Goal: Information Seeking & Learning: Learn about a topic

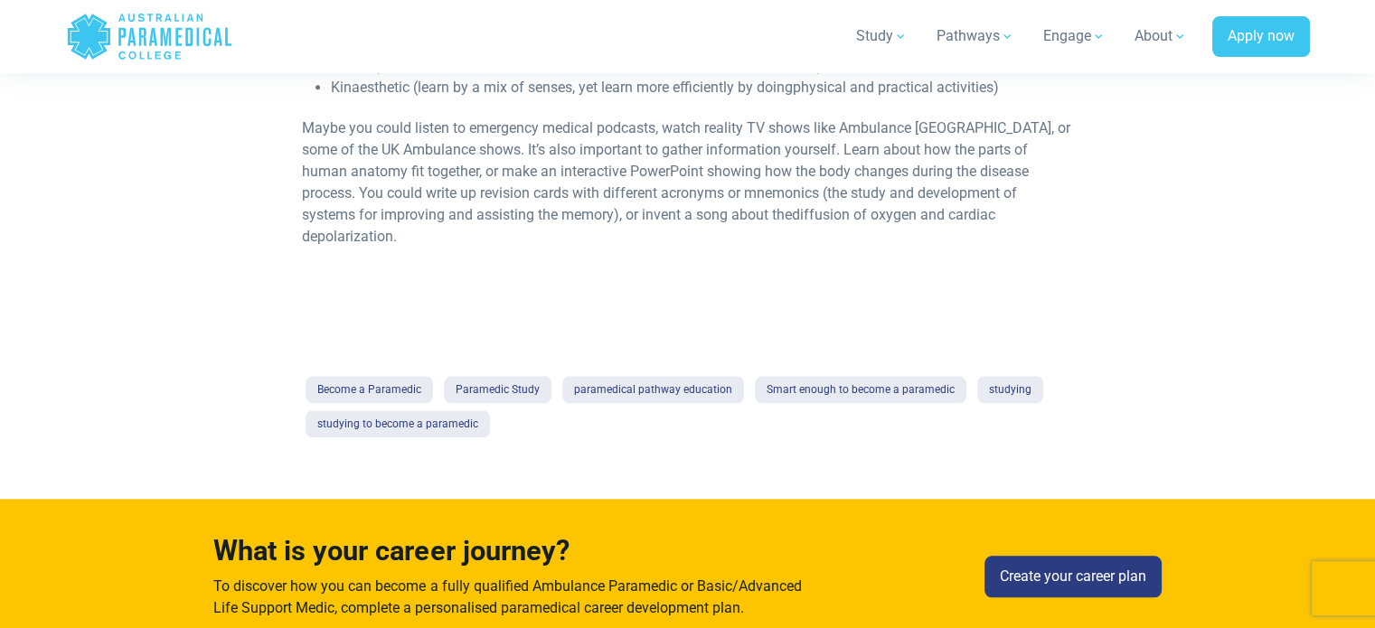
scroll to position [1959, 0]
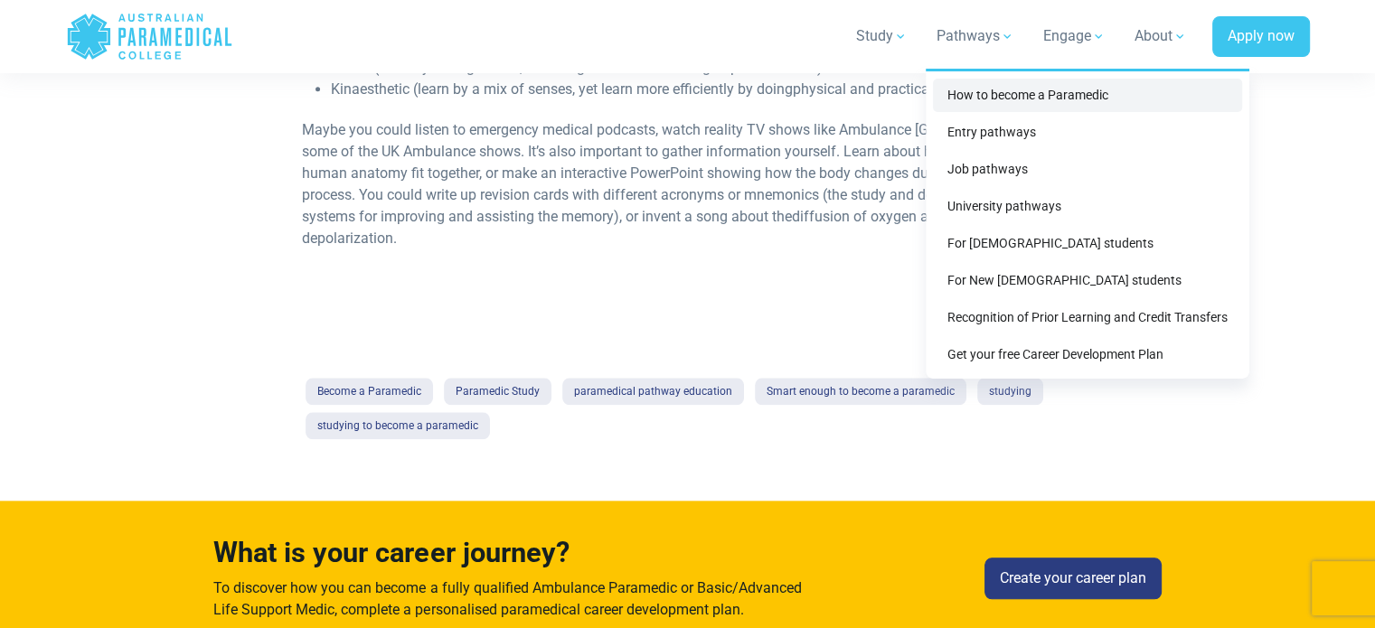
click at [999, 97] on link "How to become a Paramedic" at bounding box center [1087, 95] width 309 height 33
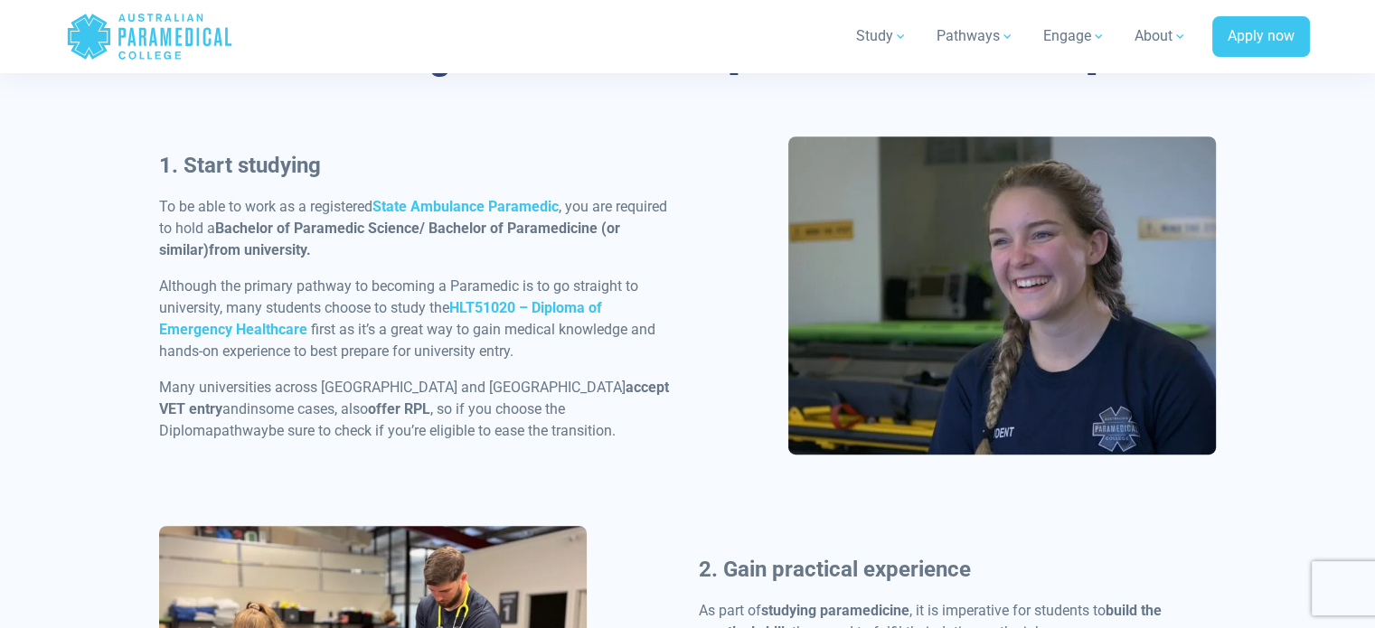
scroll to position [899, 0]
click at [266, 331] on strong "HLT51020 – Diploma of Emergency Healthcare" at bounding box center [380, 319] width 443 height 39
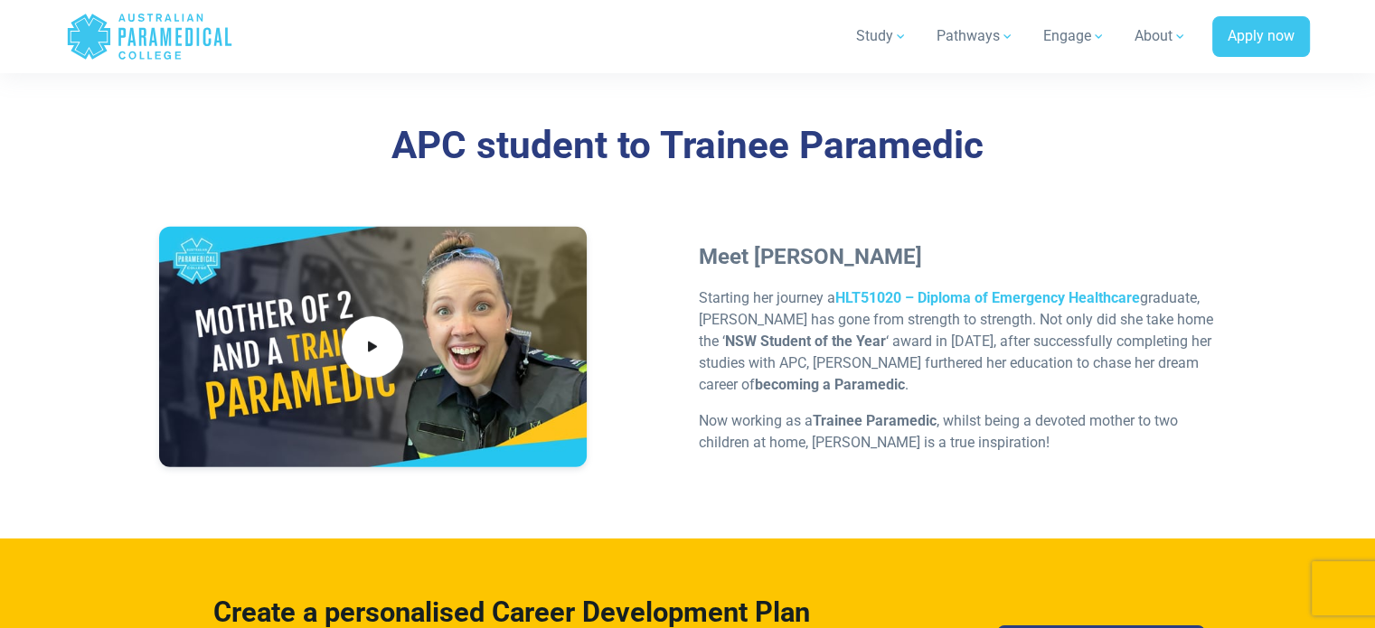
scroll to position [5428, 0]
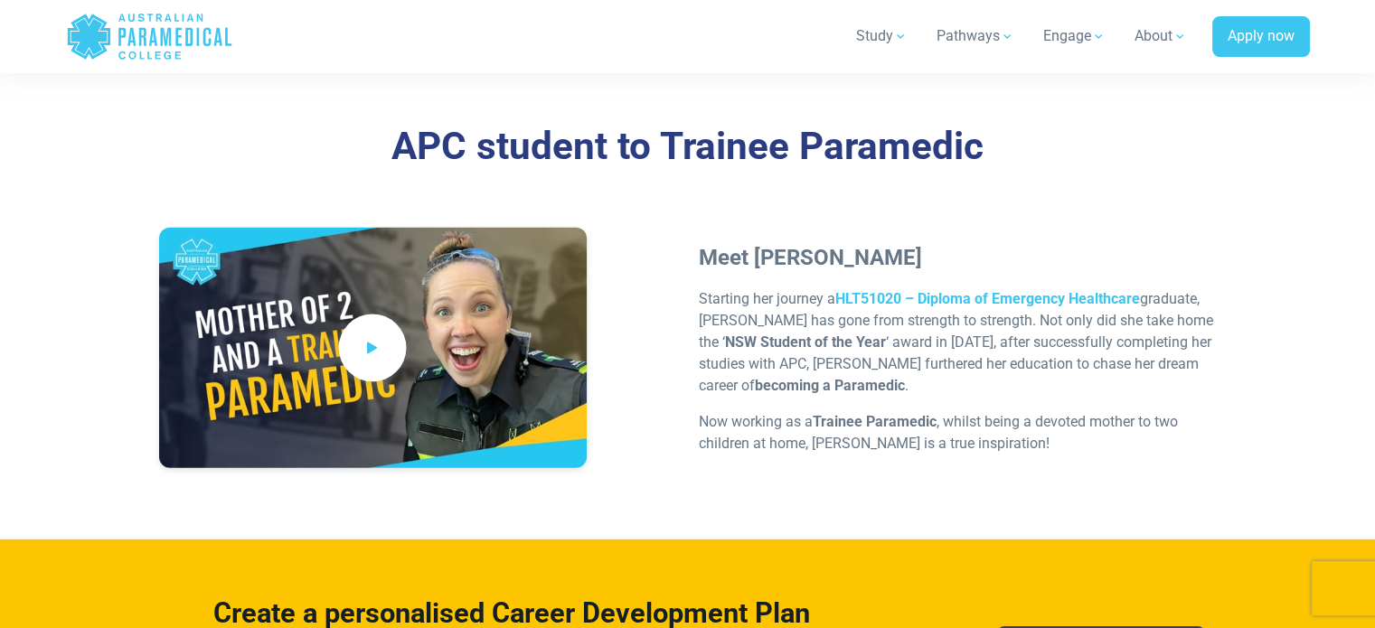
click at [369, 333] on icon at bounding box center [372, 348] width 20 height 30
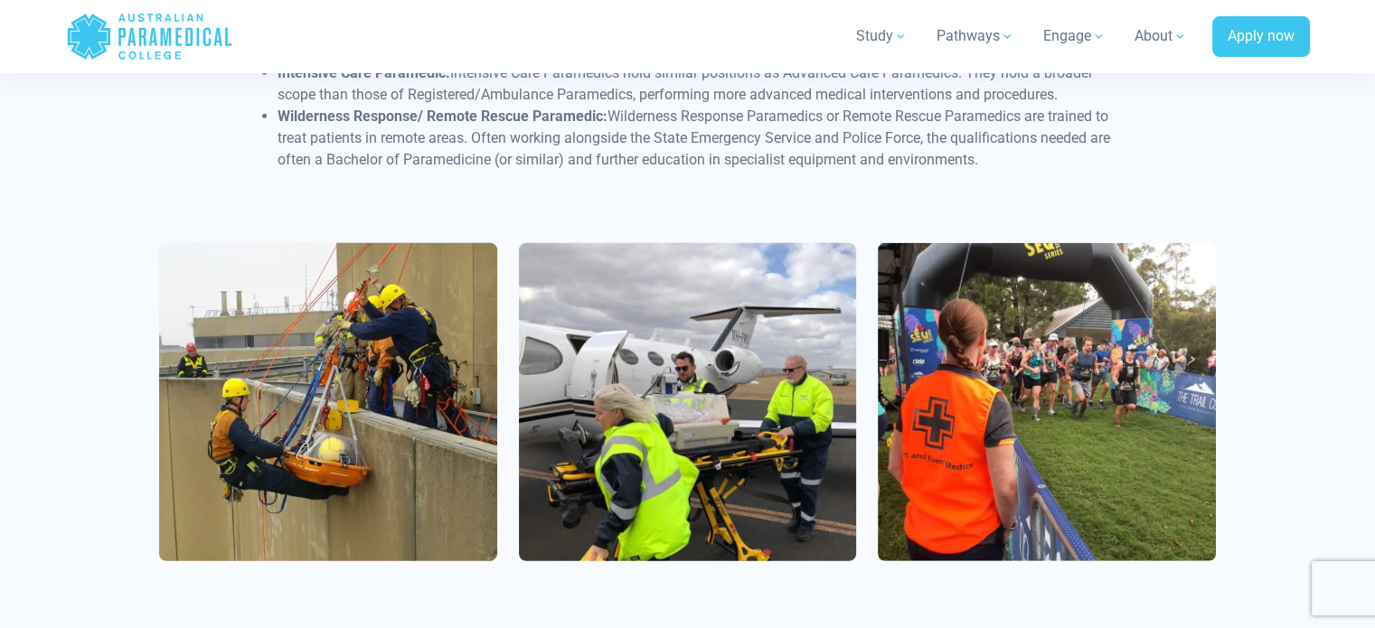
scroll to position [4862, 0]
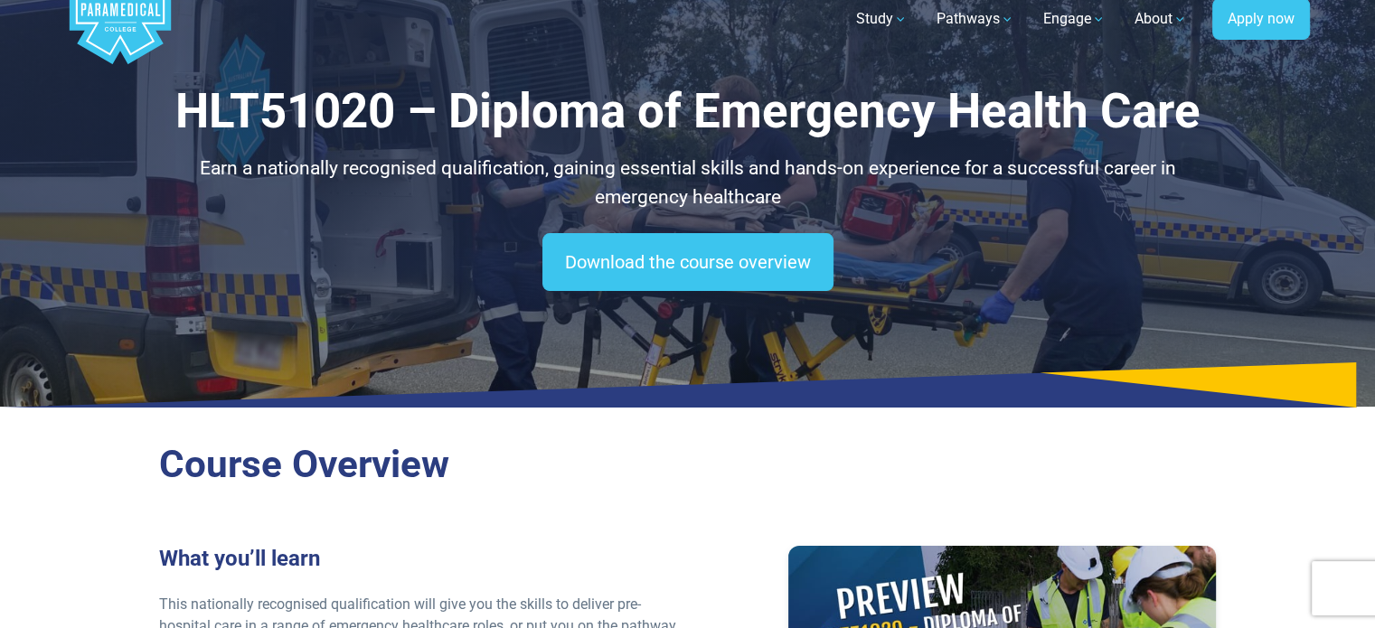
scroll to position [61, 0]
